Goal: Task Accomplishment & Management: Manage account settings

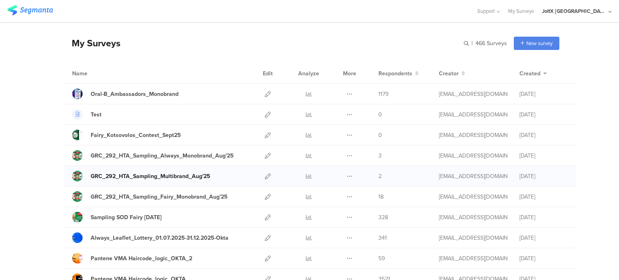
scroll to position [81, 0]
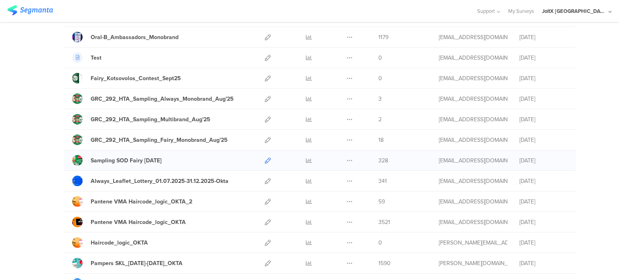
click at [265, 160] on icon at bounding box center [268, 161] width 6 height 6
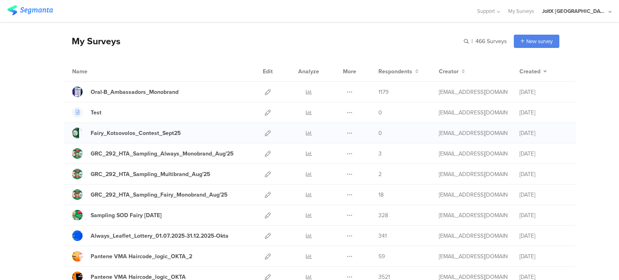
scroll to position [40, 0]
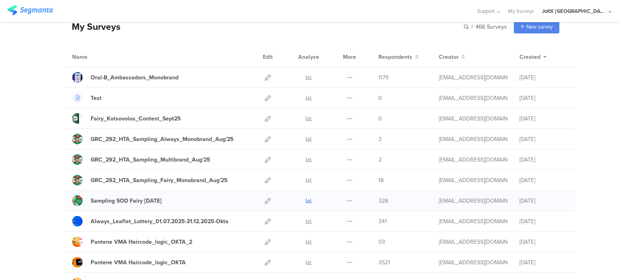
click at [306, 200] on icon at bounding box center [309, 201] width 6 height 6
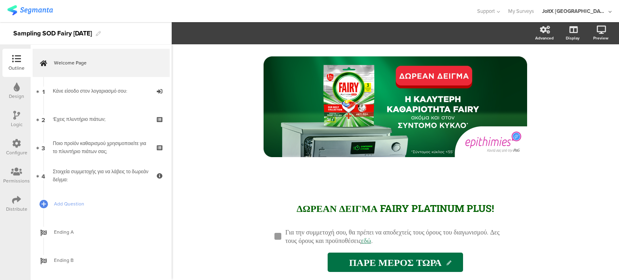
click at [20, 144] on icon at bounding box center [16, 143] width 9 height 9
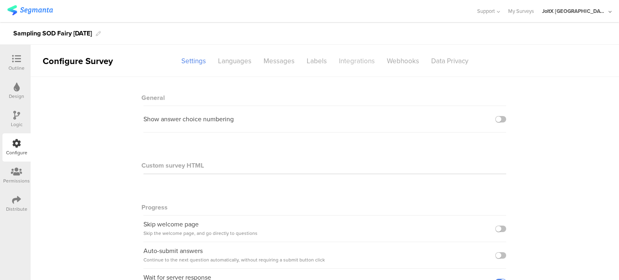
click at [358, 58] on div "Integrations" at bounding box center [357, 61] width 48 height 14
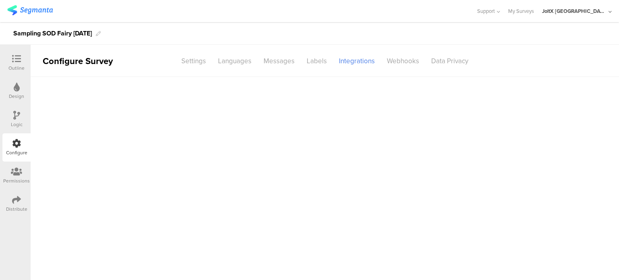
click at [314, 59] on div "Labels" at bounding box center [317, 61] width 32 height 14
click at [272, 61] on div "Messages" at bounding box center [279, 61] width 43 height 14
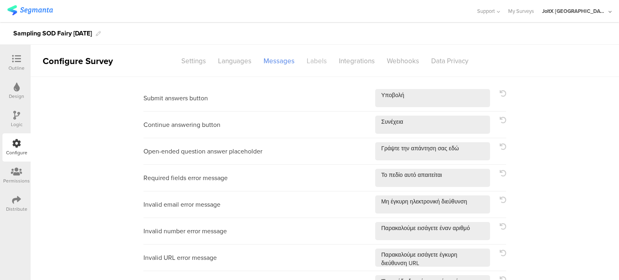
click at [316, 58] on div "Labels" at bounding box center [317, 61] width 32 height 14
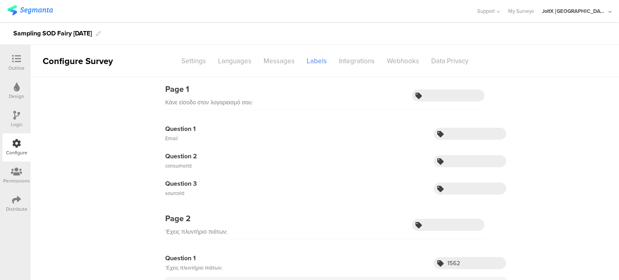
click at [337, 60] on div "Integrations" at bounding box center [357, 61] width 48 height 14
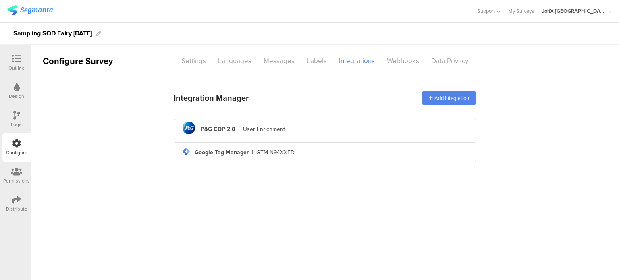
click at [21, 111] on div "Logic" at bounding box center [16, 119] width 28 height 28
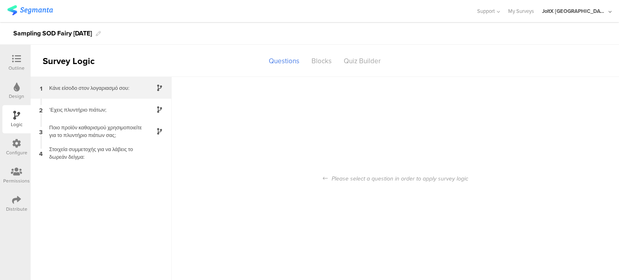
click at [100, 84] on div "Κάνε είσοδο στον λογαριασμό σου:" at bounding box center [94, 88] width 101 height 8
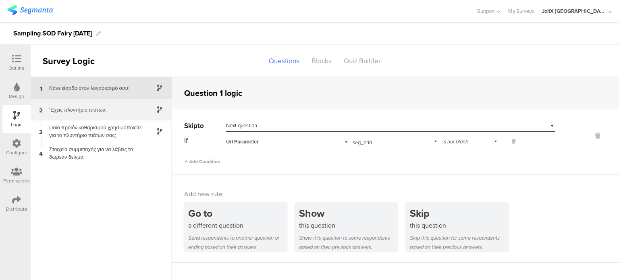
click at [79, 110] on div "'Εχεις πλυντήριο πιάτων;" at bounding box center [94, 110] width 101 height 8
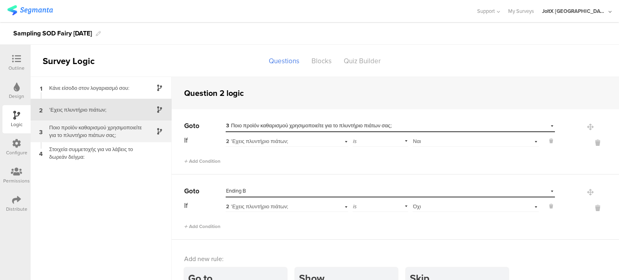
click at [83, 129] on div "Ποιο προϊόν καθαρισμού χρησιμοποιείτε για το πλυντήριο πιάτων σας;" at bounding box center [94, 131] width 101 height 15
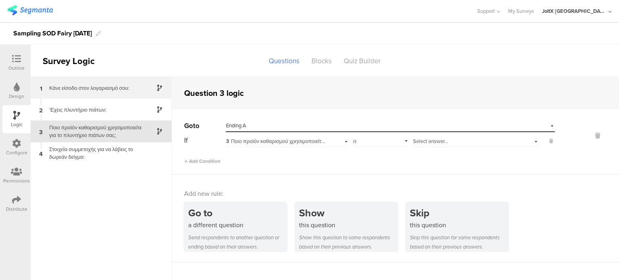
click at [83, 85] on div "Κάνε είσοδο στον λογαριασμό σου:" at bounding box center [94, 88] width 101 height 8
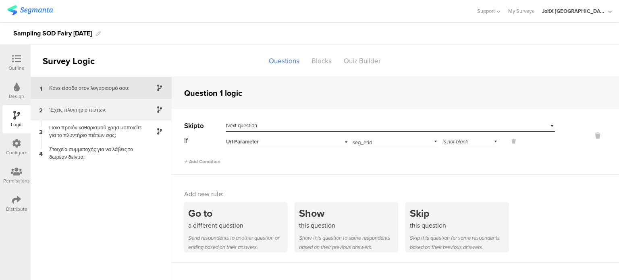
click at [66, 110] on div "'Εχεις πλυντήριο πιάτων;" at bounding box center [94, 110] width 101 height 8
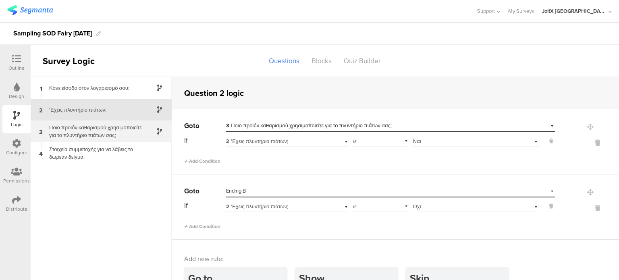
click at [69, 127] on div "Ποιο προϊόν καθαρισμού χρησιμοποιείτε για το πλυντήριο πιάτων σας;" at bounding box center [94, 131] width 101 height 15
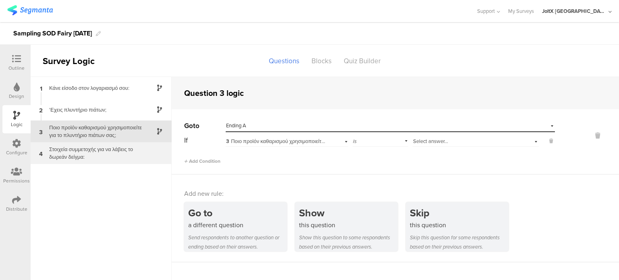
click at [72, 155] on div "Στοιχεία συμμετοχής για να λάβεις το δωρεάν δείγμα:" at bounding box center [94, 153] width 101 height 15
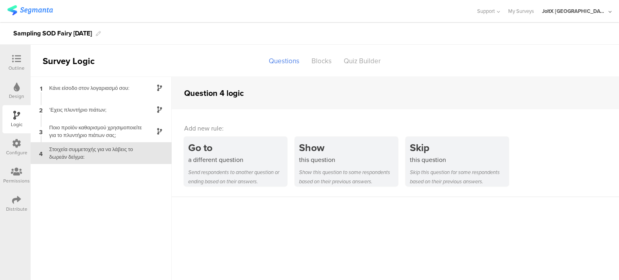
click at [1, 126] on div "Outline Design Logic Configure Permissions Distribute" at bounding box center [15, 133] width 31 height 169
drag, startPoint x: 10, startPoint y: 96, endPoint x: 11, endPoint y: 138, distance: 41.6
click at [10, 96] on div "Design" at bounding box center [16, 96] width 15 height 7
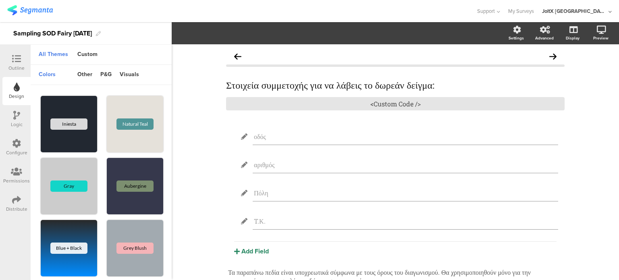
click at [11, 138] on div "Configure" at bounding box center [16, 147] width 28 height 28
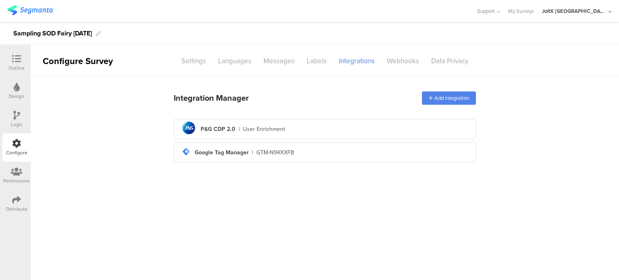
click at [356, 115] on div "Integration Manager Add integration pg logo P&G CDP 2.0 | User Enrichment tag-m…" at bounding box center [325, 126] width 302 height 79
click at [354, 125] on div "pg logo P&G CDP 2.0 | User Enrichment" at bounding box center [324, 129] width 289 height 20
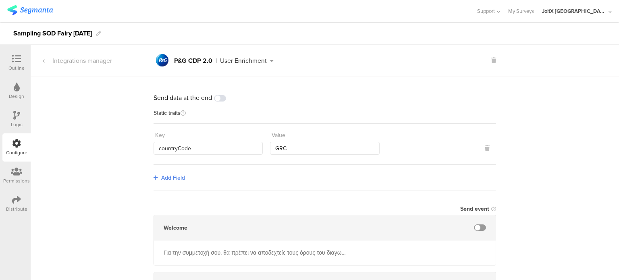
click at [15, 59] on icon at bounding box center [16, 58] width 9 height 9
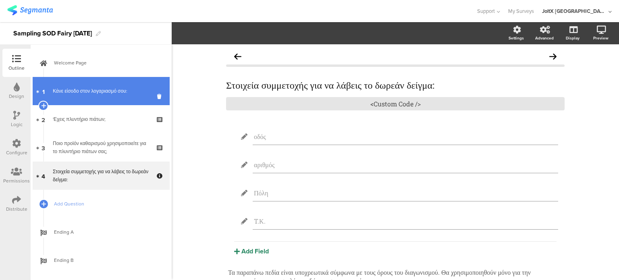
scroll to position [12, 0]
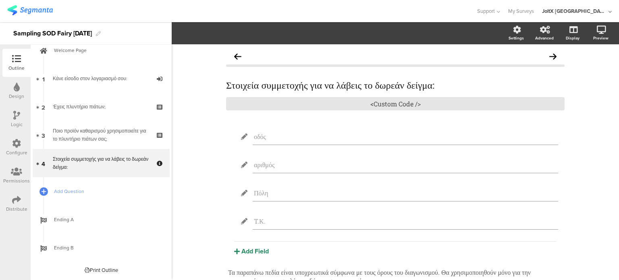
click at [20, 87] on div "Design" at bounding box center [16, 91] width 28 height 28
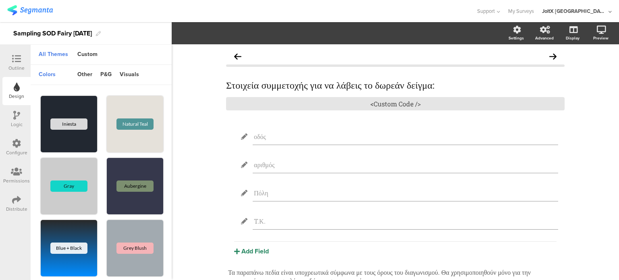
click at [19, 117] on icon at bounding box center [16, 115] width 7 height 9
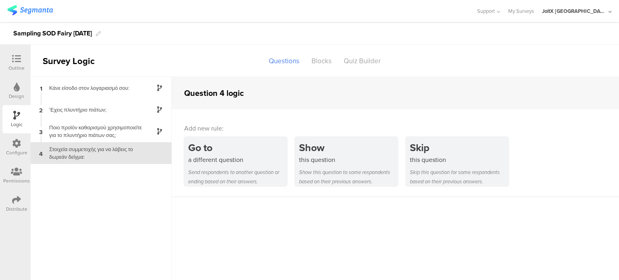
click at [15, 140] on icon at bounding box center [16, 143] width 9 height 9
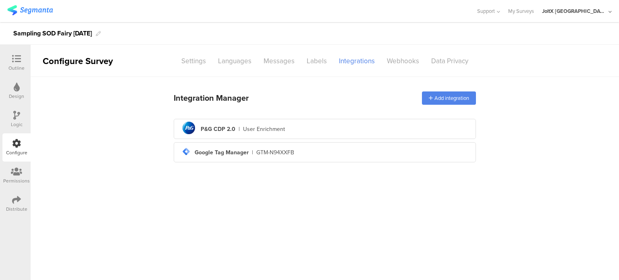
click at [16, 98] on div "Design" at bounding box center [16, 96] width 15 height 7
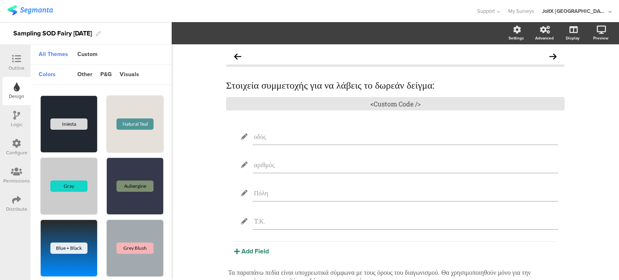
click at [15, 124] on div "Logic" at bounding box center [17, 124] width 12 height 7
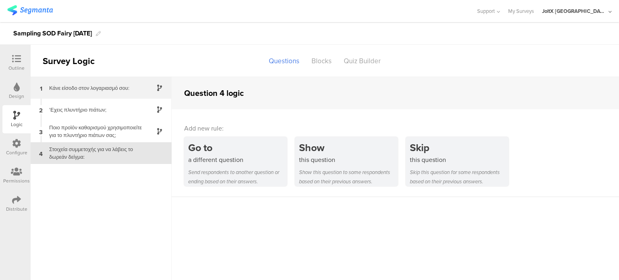
click at [89, 82] on div "1 Κάνε είσοδο στον λογαριασμό σου:" at bounding box center [101, 88] width 141 height 22
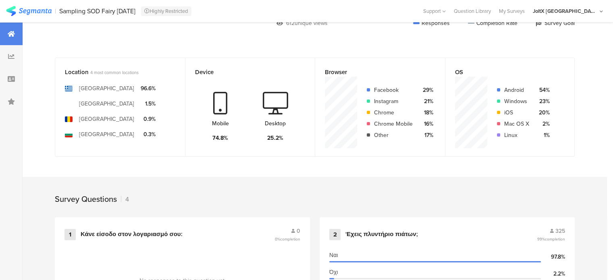
scroll to position [40, 0]
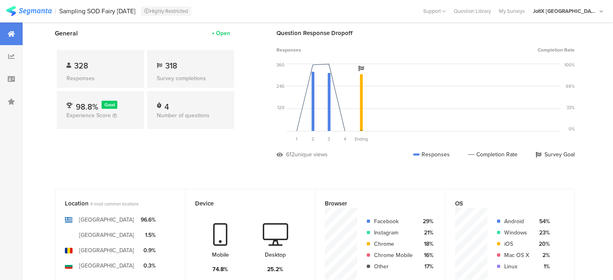
click at [30, 12] on img at bounding box center [29, 11] width 46 height 10
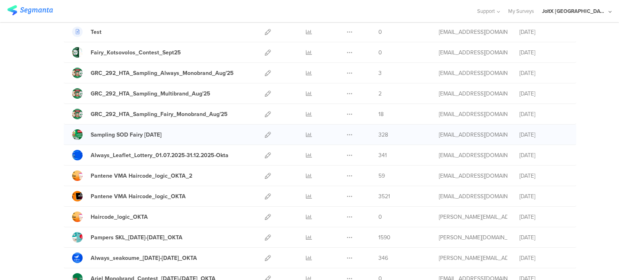
scroll to position [121, 0]
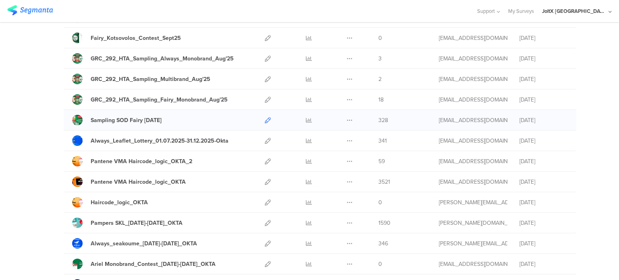
click at [265, 119] on icon at bounding box center [268, 120] width 6 height 6
click at [306, 120] on icon at bounding box center [309, 120] width 6 height 6
click at [306, 119] on icon at bounding box center [309, 120] width 6 height 6
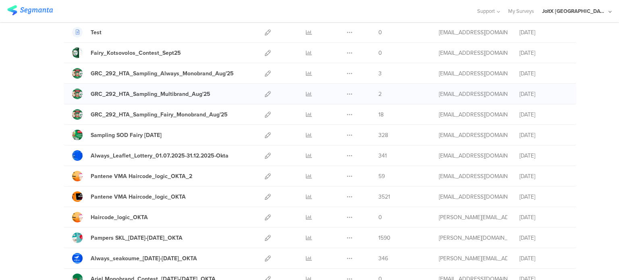
scroll to position [81, 0]
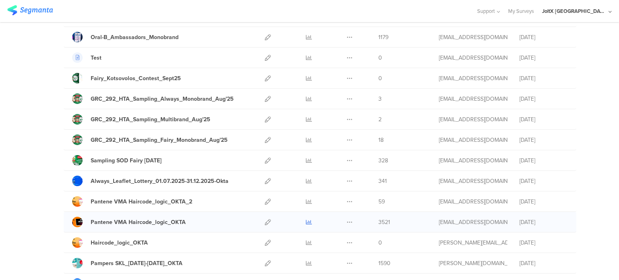
click at [306, 221] on icon at bounding box center [309, 222] width 6 height 6
click at [265, 221] on icon at bounding box center [268, 222] width 6 height 6
click at [265, 159] on icon at bounding box center [268, 161] width 6 height 6
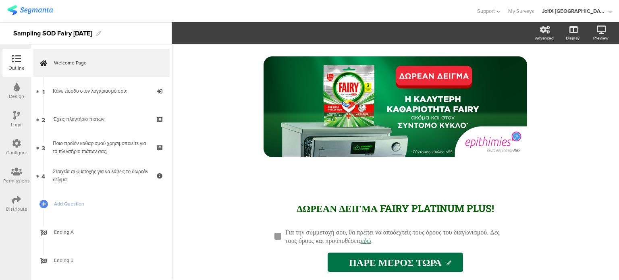
click at [15, 203] on icon at bounding box center [16, 200] width 9 height 9
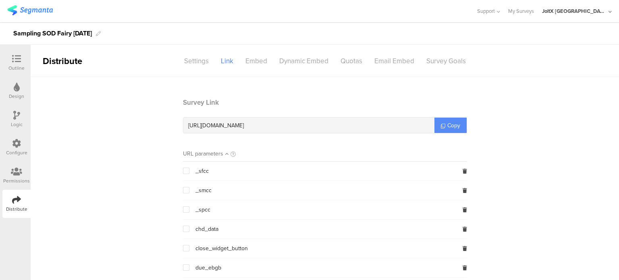
click at [450, 125] on span "Copy" at bounding box center [453, 125] width 13 height 8
click at [12, 66] on div "Outline" at bounding box center [16, 68] width 16 height 7
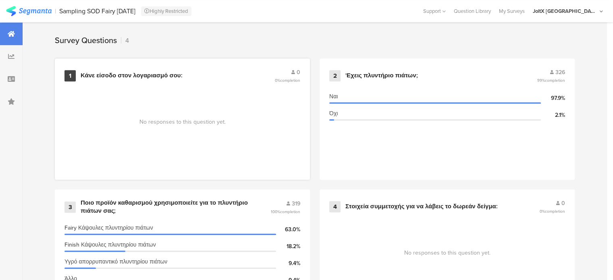
scroll to position [297, 0]
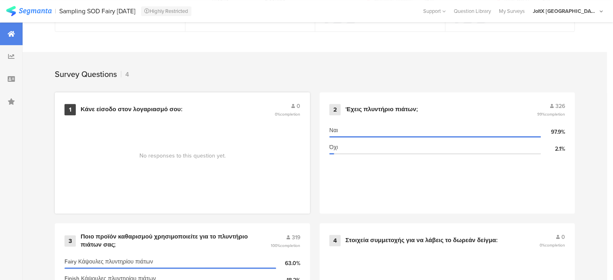
click at [240, 102] on div "1 Κάνε είσοδο στον λογαριασμό σου: 0 0% completion" at bounding box center [183, 109] width 236 height 15
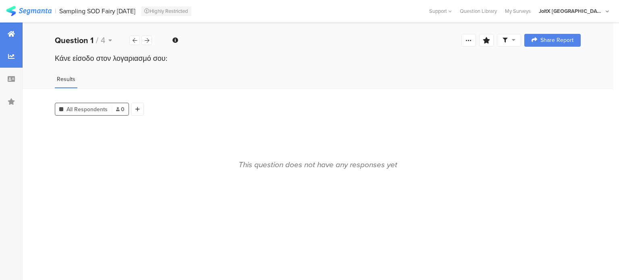
click at [9, 37] on icon at bounding box center [11, 34] width 7 height 6
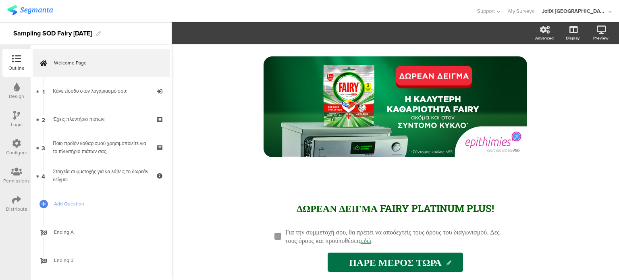
click at [11, 121] on div "Logic" at bounding box center [17, 124] width 12 height 7
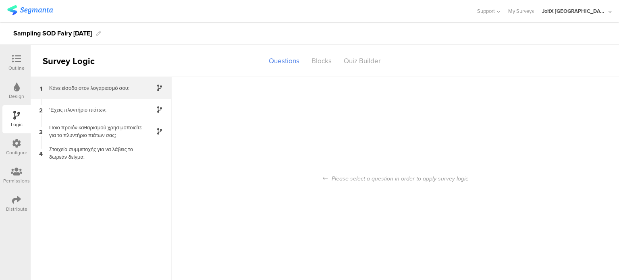
click at [105, 92] on div "1 Κάνε είσοδο στον λογαριασμό σου:" at bounding box center [101, 88] width 141 height 22
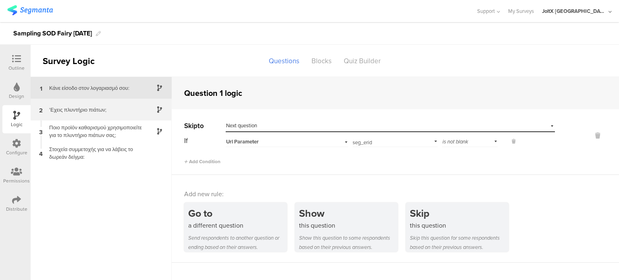
click at [71, 109] on div "'Εχεις πλυντήριο πιάτων;" at bounding box center [94, 110] width 101 height 8
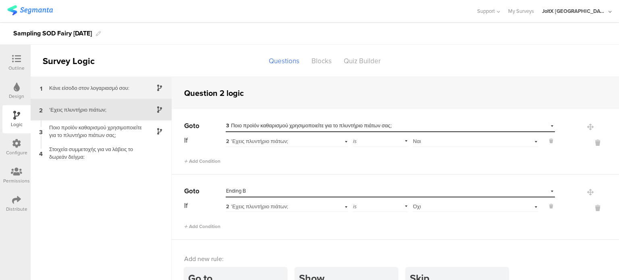
click at [94, 83] on div "1 Κάνε είσοδο στον λογαριασμό σου:" at bounding box center [101, 88] width 141 height 22
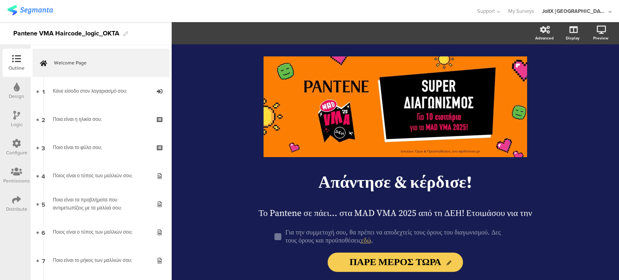
click at [21, 112] on div "Logic" at bounding box center [16, 119] width 28 height 28
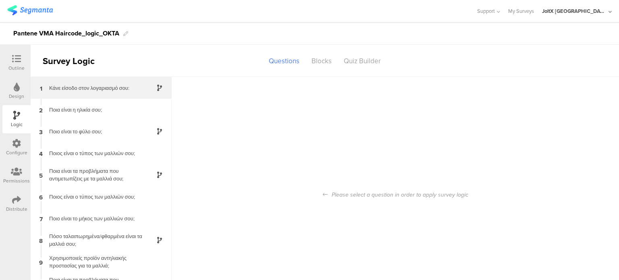
click at [102, 94] on div "1 Κάνε είσοδο στον λογαριασμό σου:" at bounding box center [101, 88] width 141 height 22
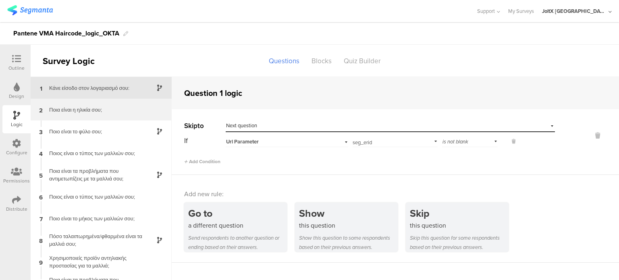
click at [74, 111] on div "Ποια είναι η ηλικία σου;" at bounding box center [94, 110] width 101 height 8
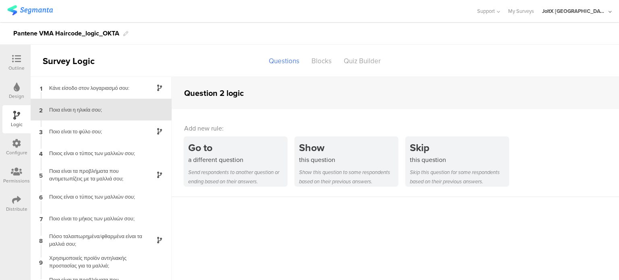
click at [73, 129] on div "Ποιο είναι το φύλο σου;" at bounding box center [94, 132] width 101 height 8
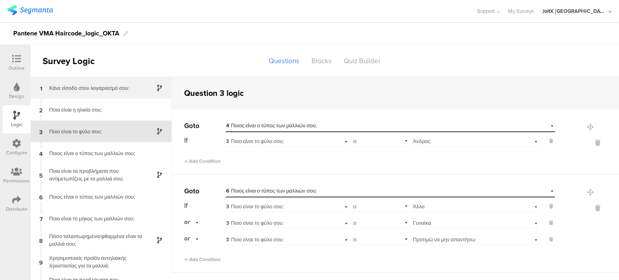
click at [90, 94] on div "1 Κάνε είσοδο στον λογαριασμό σου:" at bounding box center [101, 88] width 141 height 22
